Goal: Information Seeking & Learning: Learn about a topic

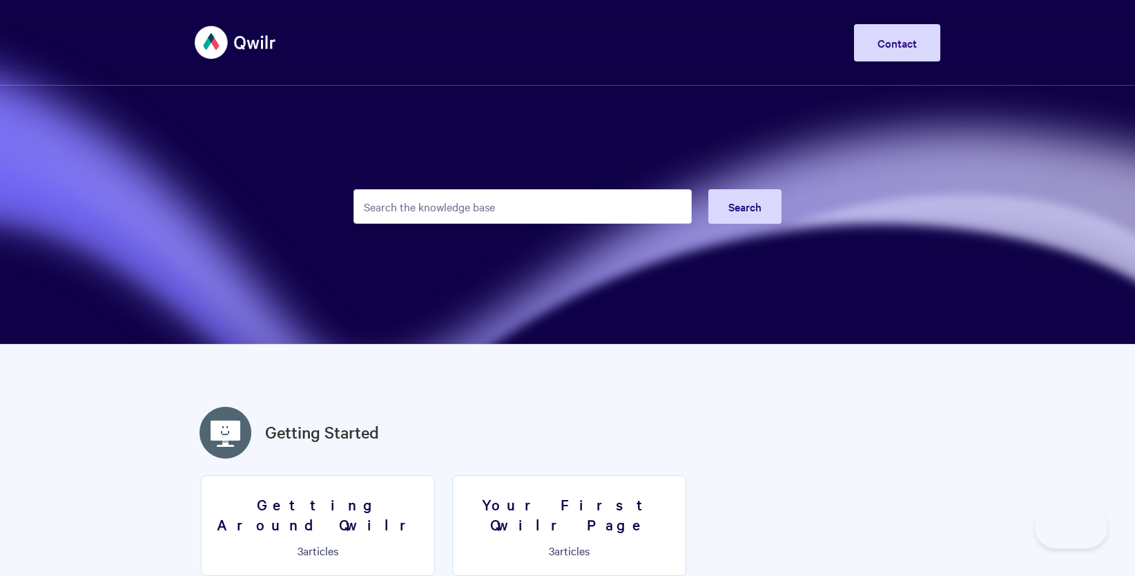
click at [438, 208] on input "Search the knowledge base" at bounding box center [522, 206] width 338 height 35
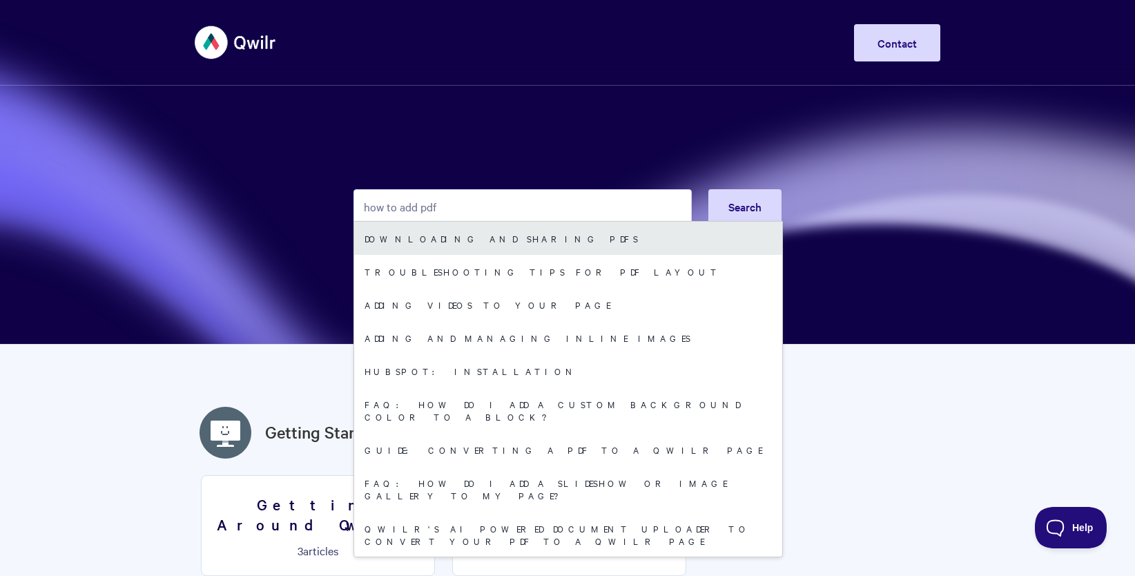
click at [454, 229] on link "Downloading and sharing PDFs" at bounding box center [568, 238] width 428 height 33
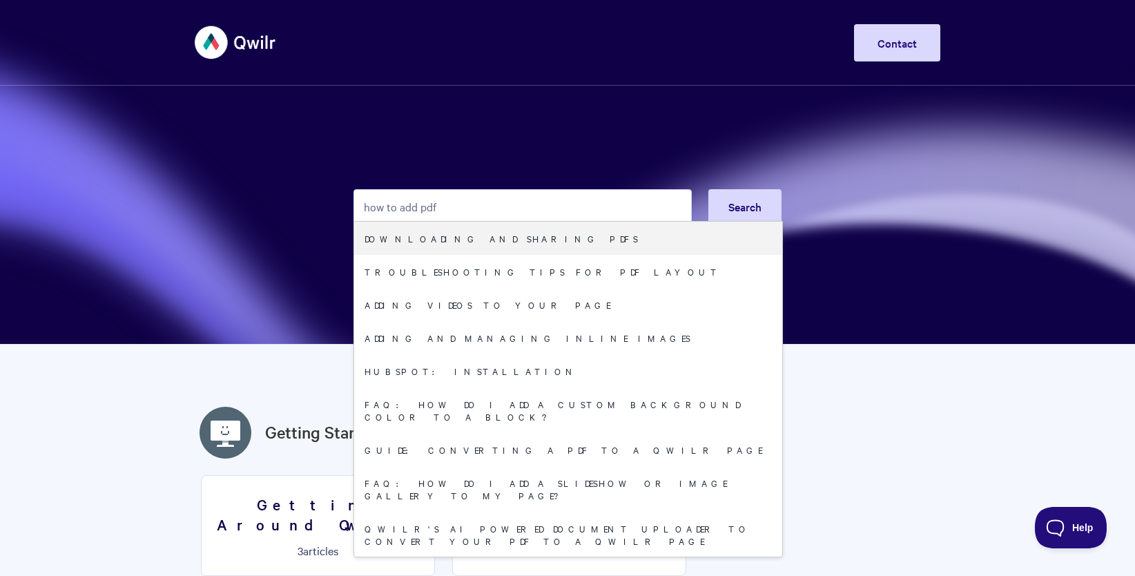
click at [458, 211] on input "how to add pdf" at bounding box center [522, 206] width 338 height 35
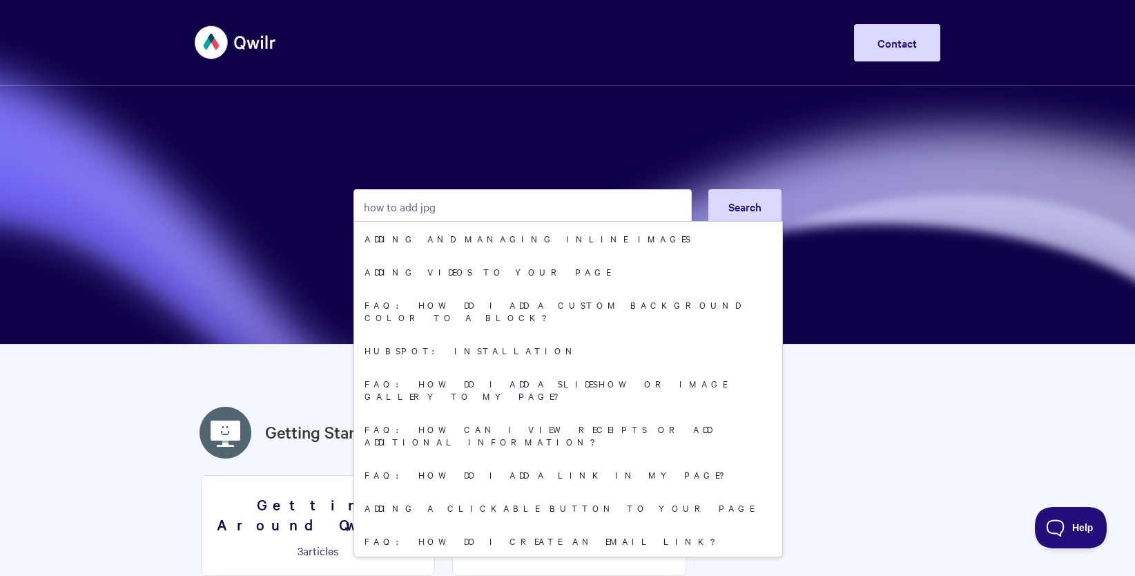
type input "how to add jpg"
